Goal: Information Seeking & Learning: Learn about a topic

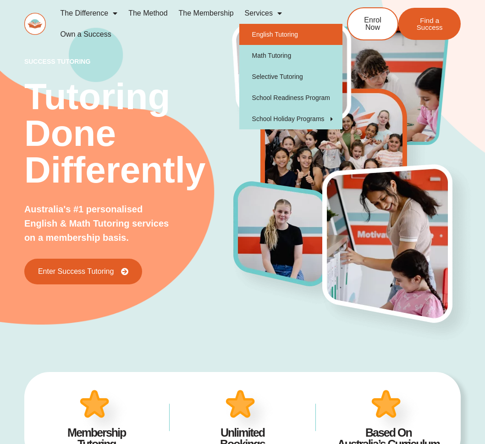
click at [267, 38] on link "English Tutoring" at bounding box center [290, 34] width 103 height 21
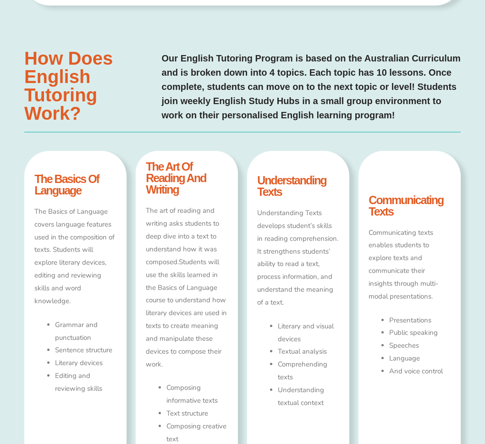
scroll to position [384, 0]
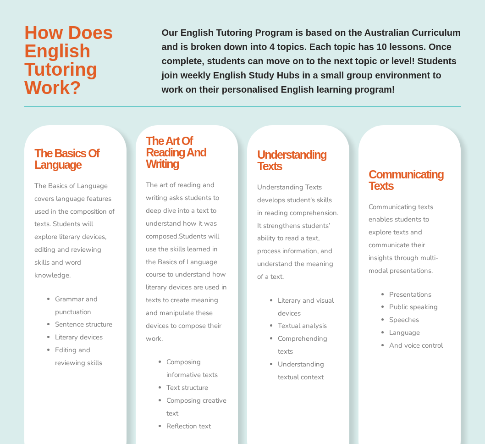
click at [242, 208] on div "the basics of language The Basics of Language covers language features used in …" at bounding box center [242, 300] width 436 height 350
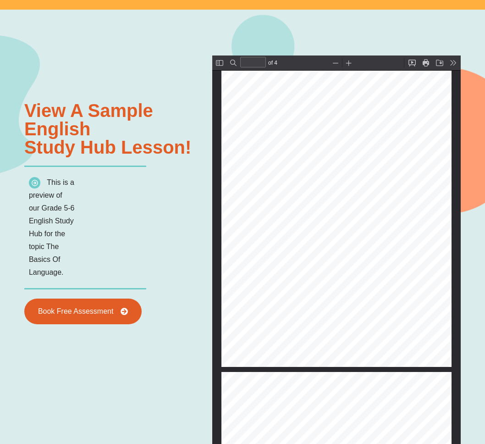
scroll to position [1007, 0]
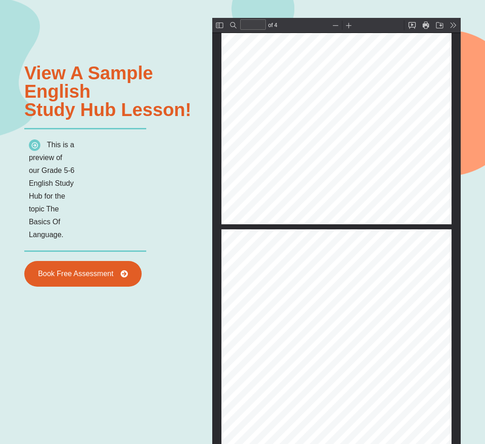
type input "*"
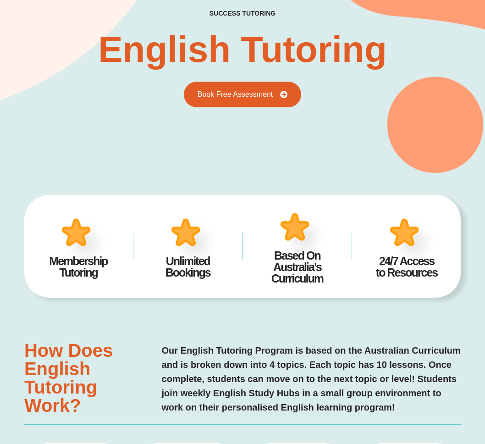
scroll to position [0, 0]
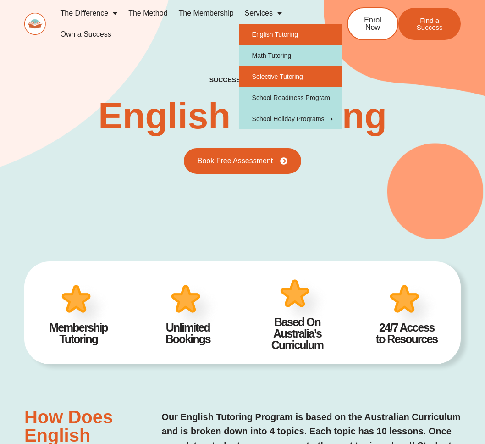
click at [288, 77] on link "Selective Tutoring" at bounding box center [290, 76] width 103 height 21
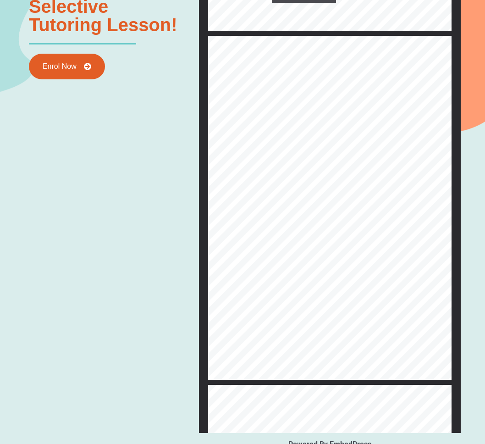
scroll to position [319, 0]
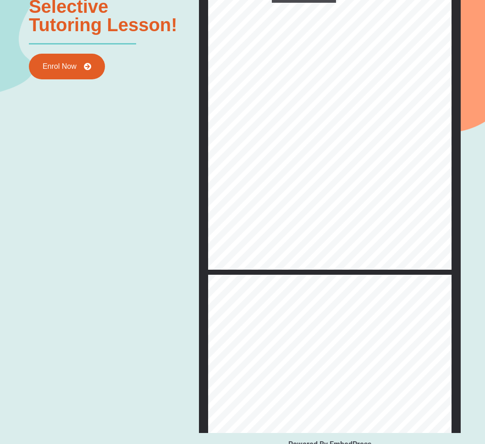
type input "*"
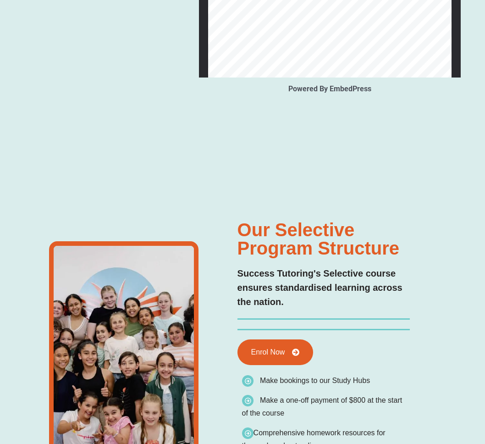
scroll to position [0, 0]
type input "*"
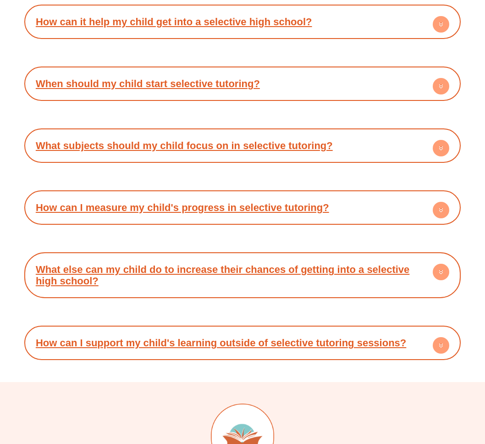
scroll to position [2823, 0]
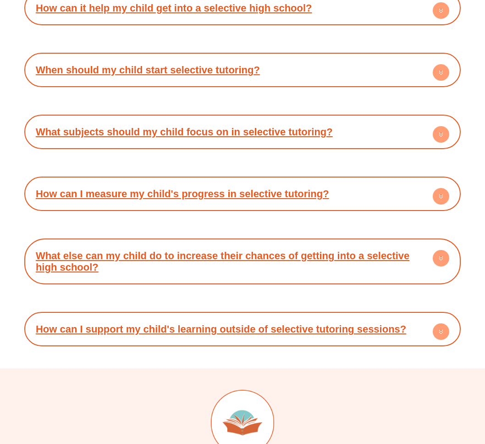
click at [8, 223] on div "Frequently Asked Questions What is selective tutoring? Selective tutoring is a …" at bounding box center [242, 114] width 485 height 506
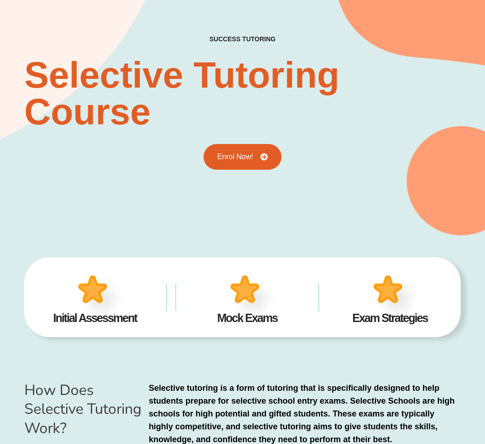
scroll to position [0, 0]
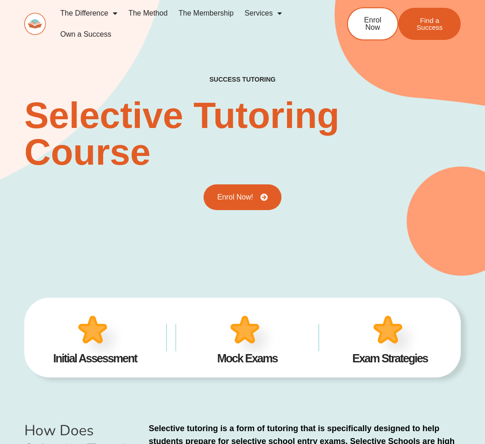
click at [152, 11] on link "The Method" at bounding box center [148, 13] width 50 height 21
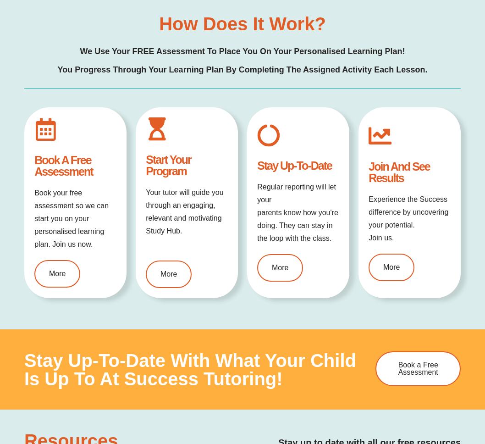
scroll to position [932, 0]
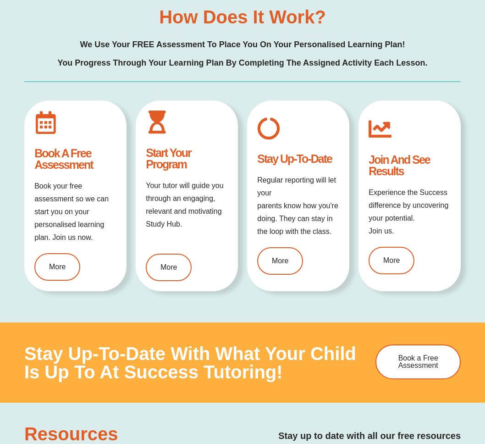
click at [242, 204] on div "Book a free assessment Book your free assessment so we can start you on your pe…" at bounding box center [242, 200] width 436 height 200
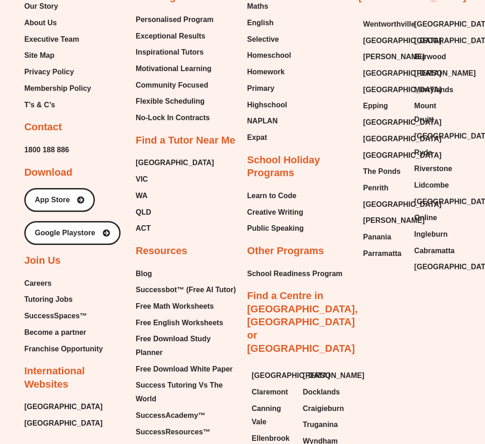
scroll to position [2025, 0]
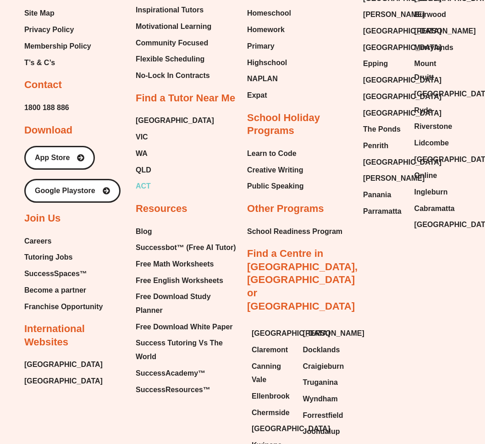
click at [144, 185] on span "ACT" at bounding box center [143, 186] width 15 height 14
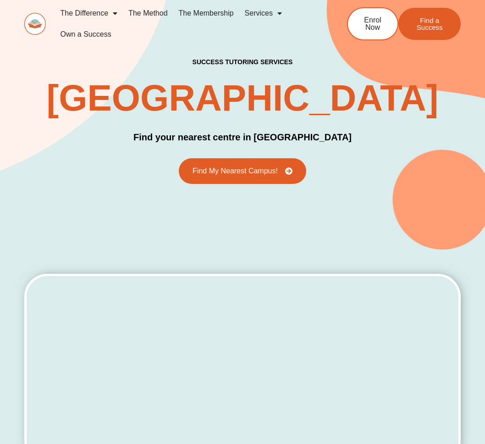
click at [77, 12] on link "The Difference" at bounding box center [89, 13] width 68 height 21
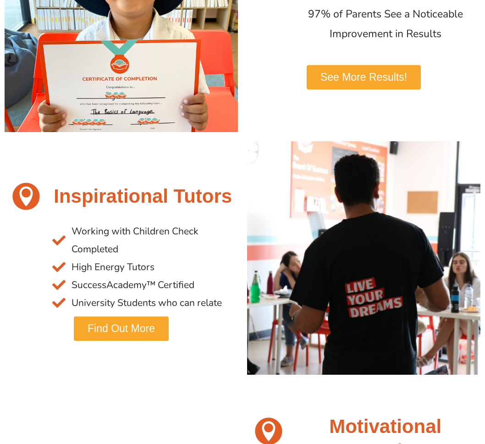
scroll to position [563, 0]
